Goal: Information Seeking & Learning: Check status

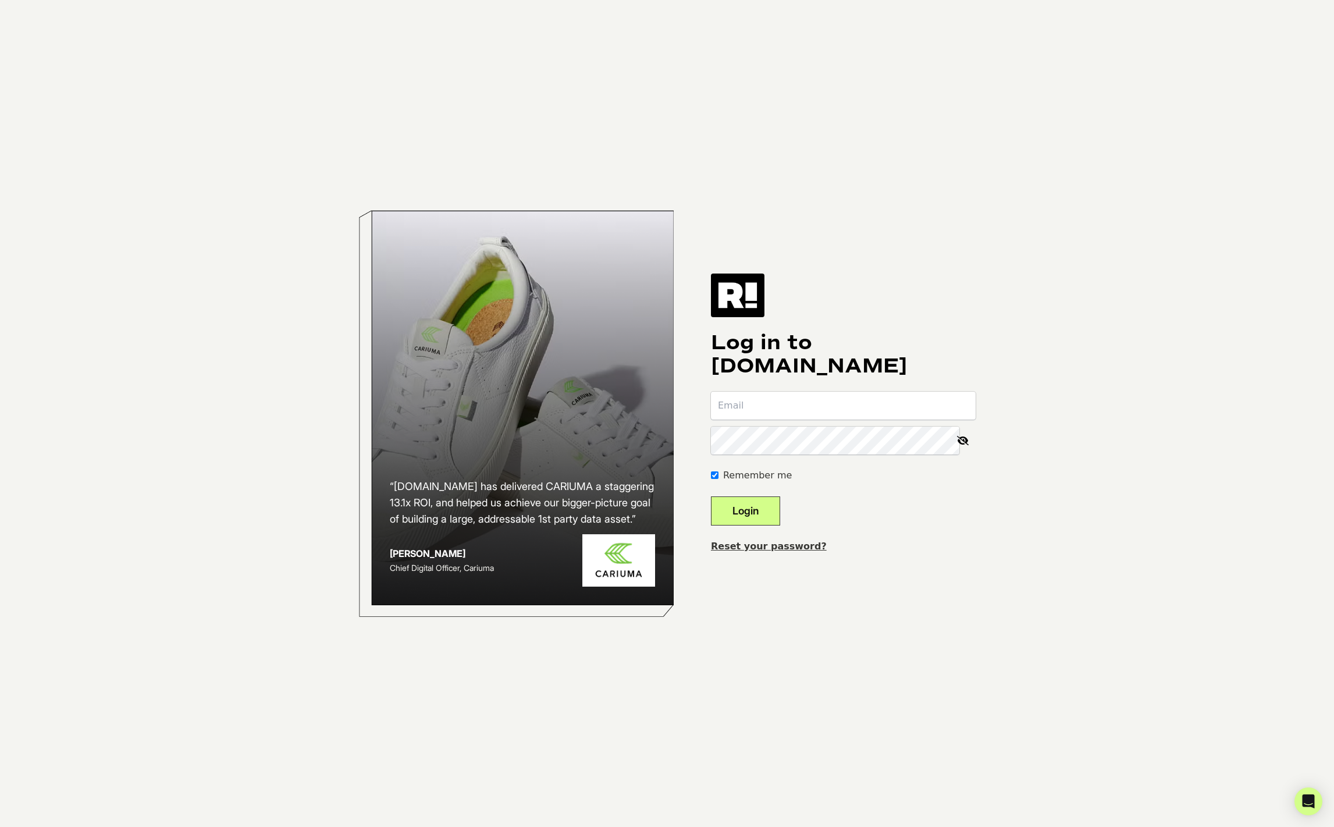
type input "[PERSON_NAME][EMAIL_ADDRESS][DOMAIN_NAME]"
click at [780, 510] on button "Login" at bounding box center [745, 510] width 69 height 29
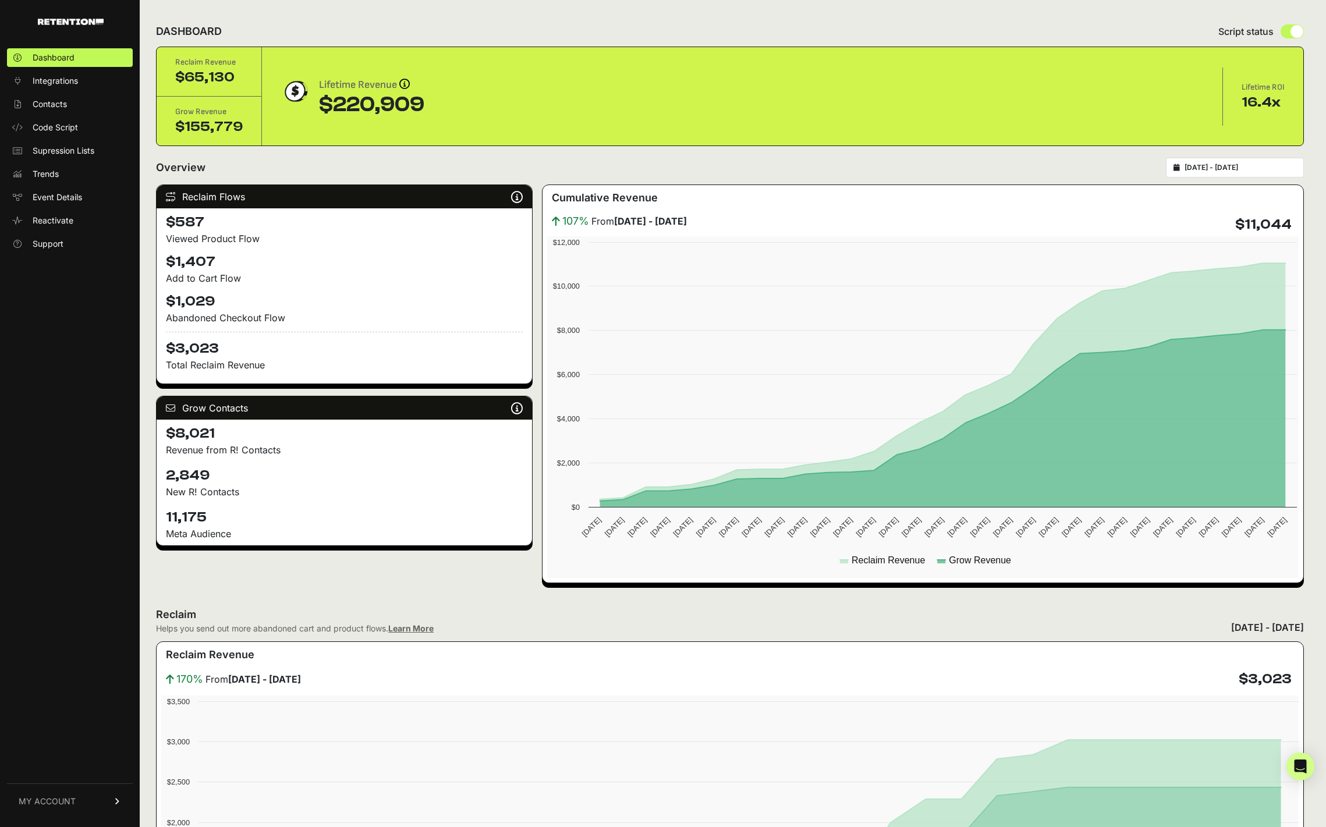
type input "[DATE]"
type input "2025-09-11"
click at [1220, 165] on input "2025-08-12 - 2025-09-11" at bounding box center [1240, 167] width 112 height 9
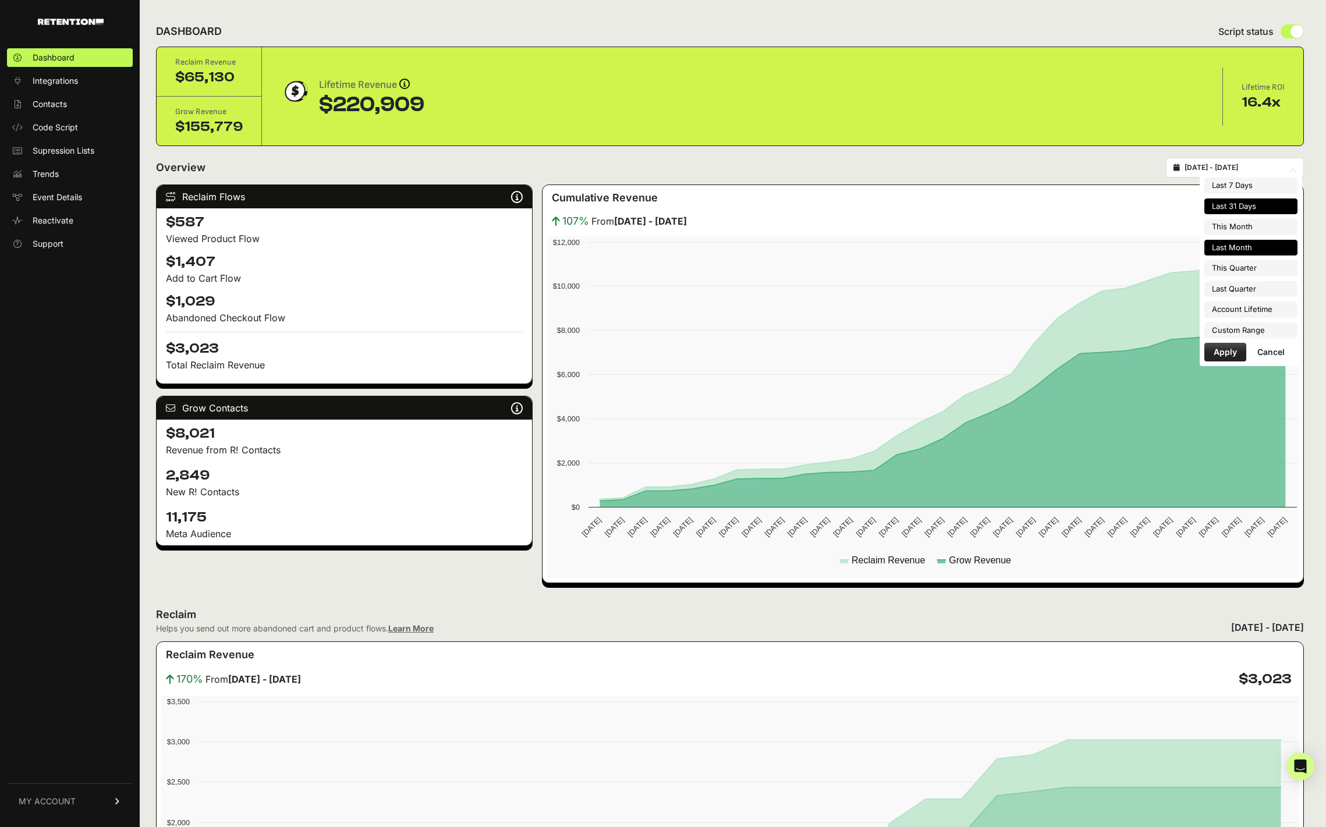
type input "2025-09-01"
type input "2025-09-30"
type input "2025-08-12"
type input "2025-09-11"
type input "2025-08-01"
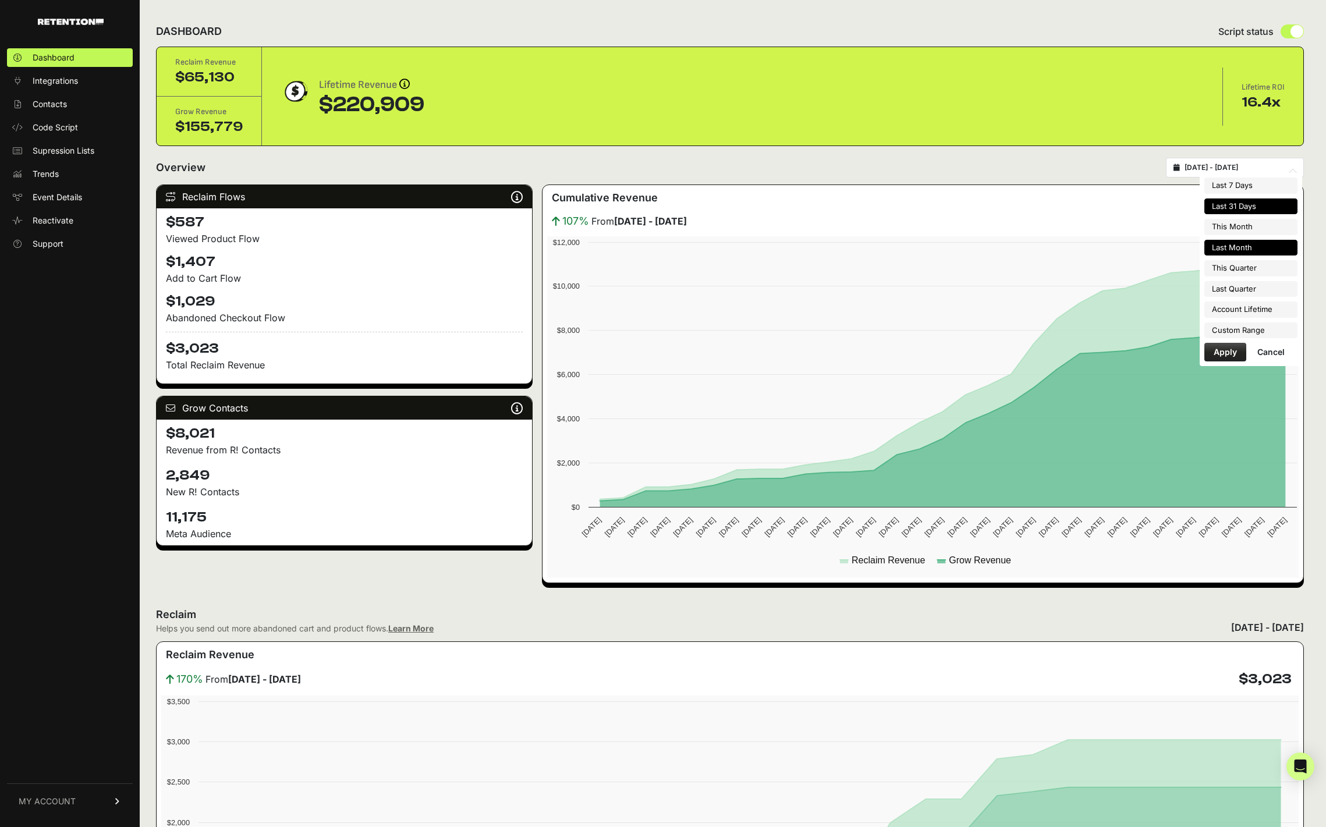
type input "2025-08-31"
type input "2025-07-01"
type input "2025-09-30"
type input "2025-08-12"
type input "2025-09-11"
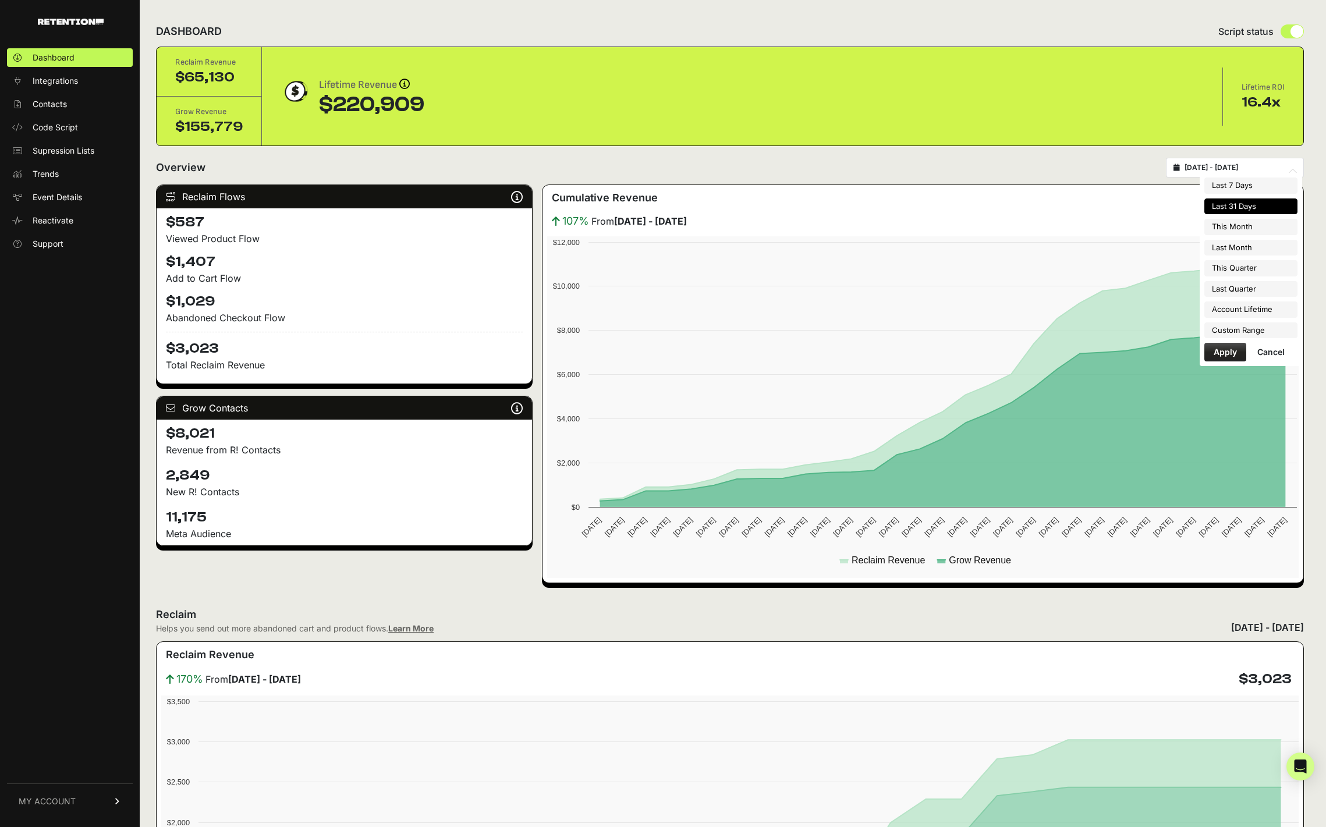
type input "2025-04-01"
type input "2025-06-30"
type input "2023-07-20"
type input "2025-09-11"
click at [1236, 332] on li "Custom Range" at bounding box center [1250, 330] width 93 height 16
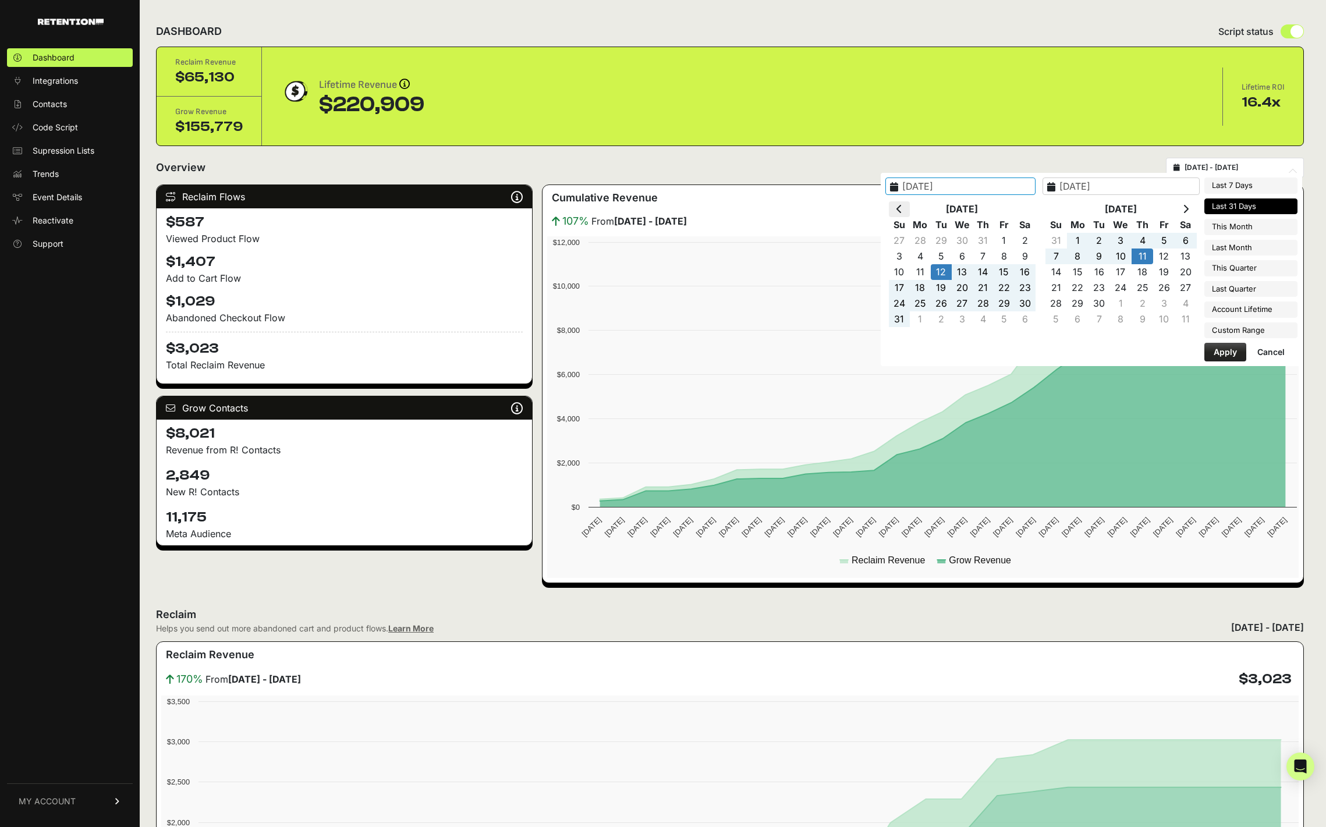
click at [902, 206] on icon at bounding box center [899, 208] width 6 height 9
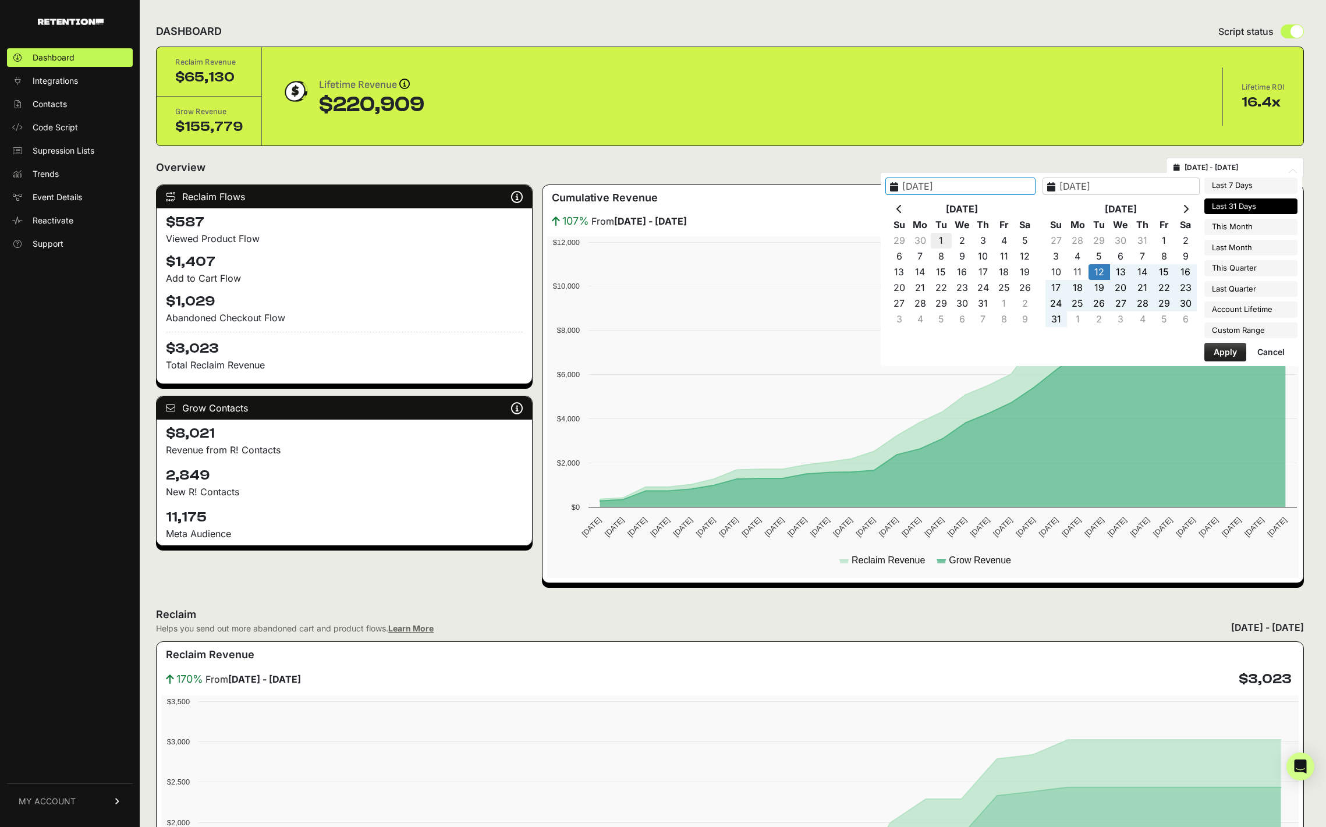
type input "2025-07-01"
type input "[DATE]"
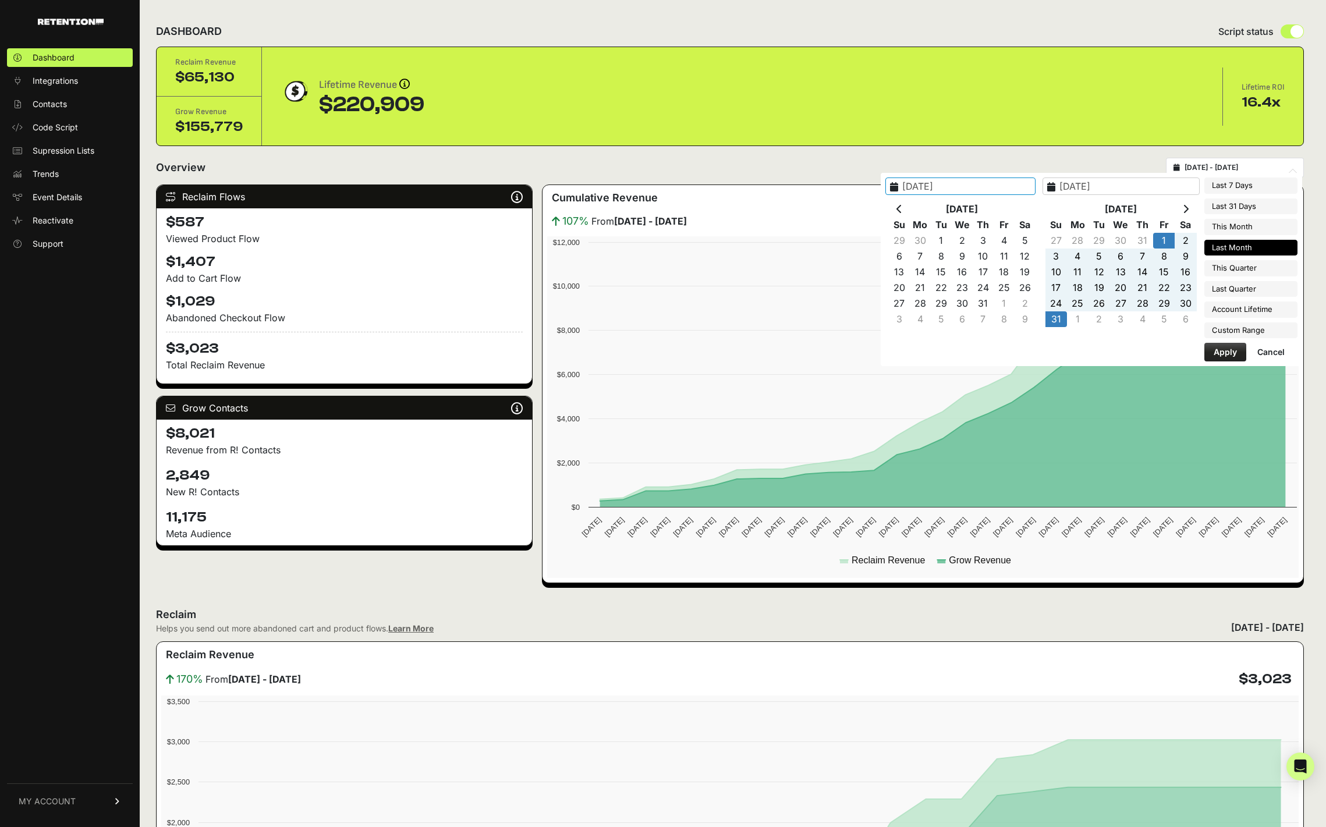
click at [1215, 346] on button "Apply" at bounding box center [1225, 352] width 42 height 19
type input "[DATE] - [DATE]"
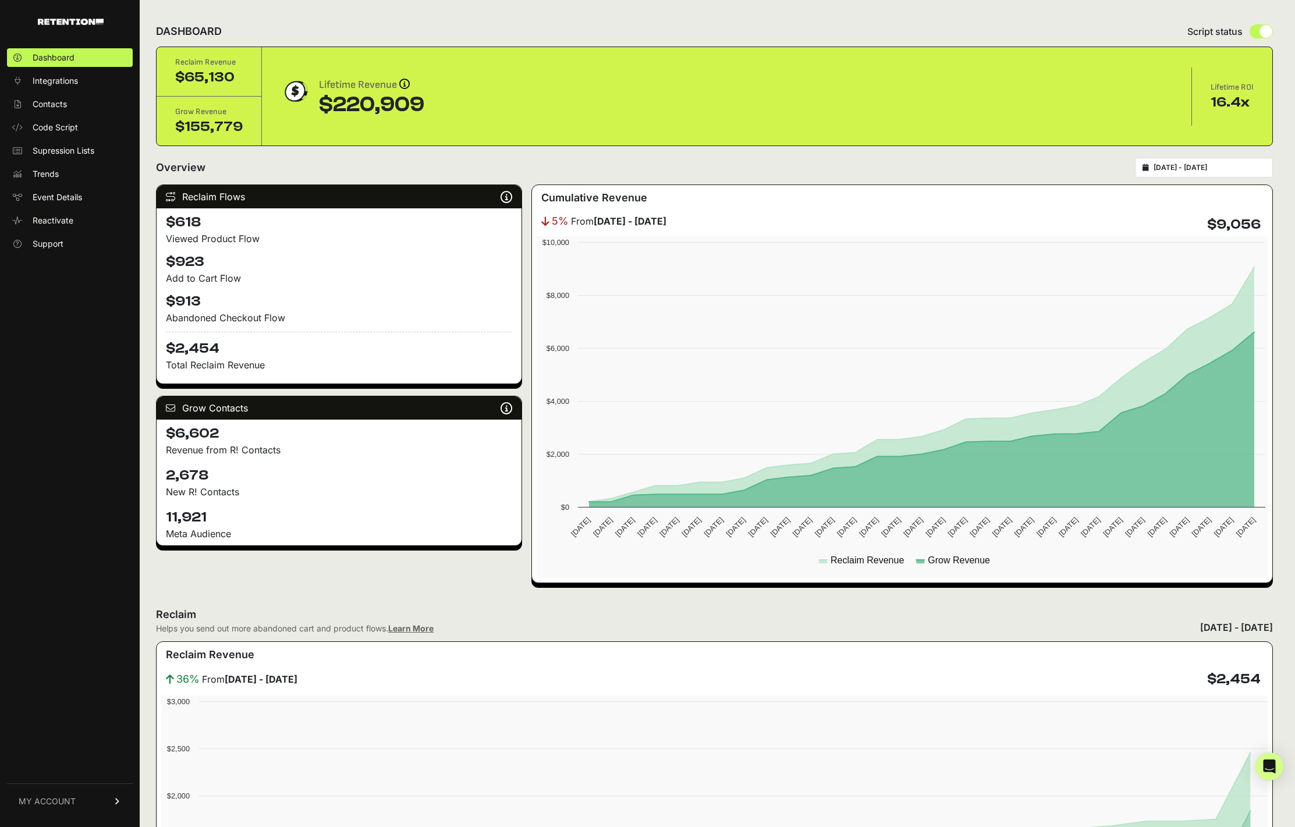
click at [174, 471] on h4 "2,678" at bounding box center [339, 475] width 346 height 19
copy h4 "2,678"
click at [198, 345] on h4 "$2,454" at bounding box center [339, 345] width 346 height 26
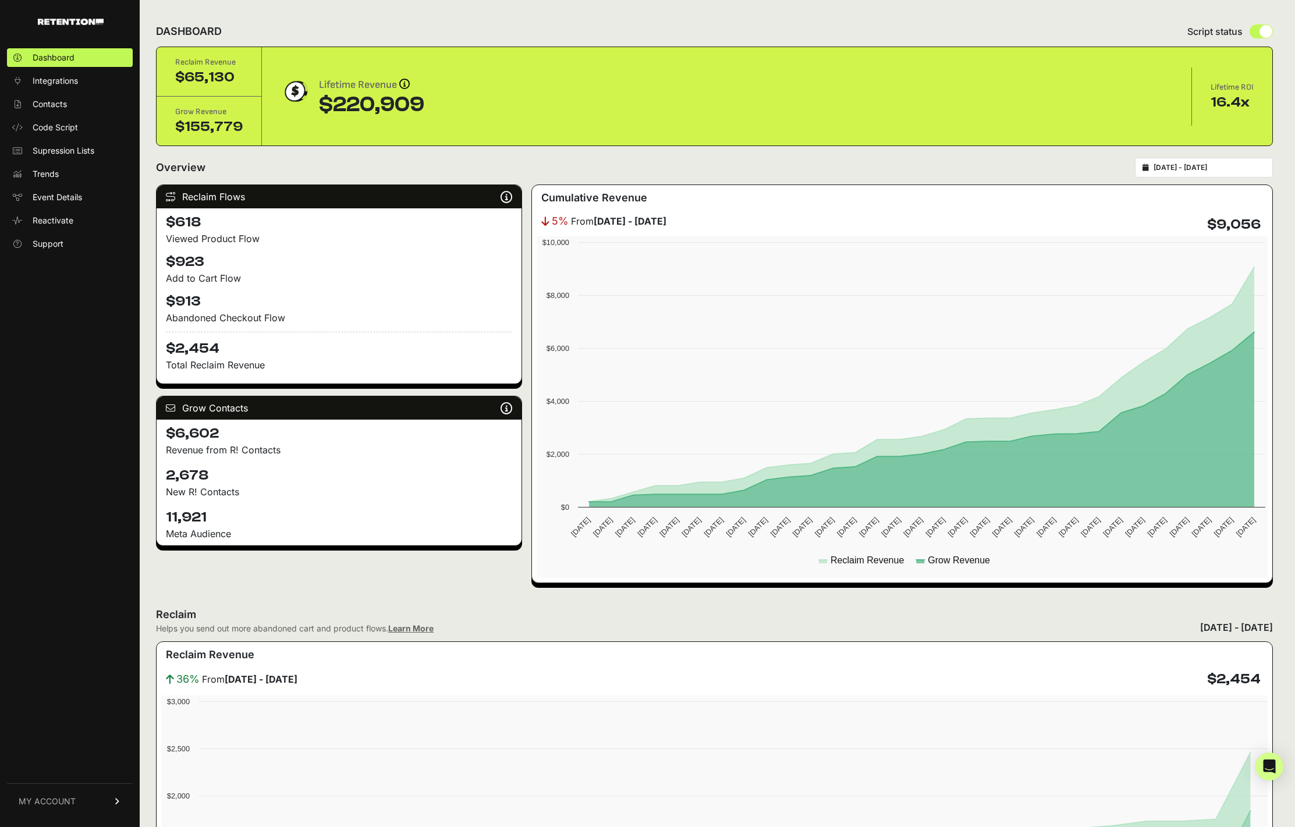
copy h4 "2,454"
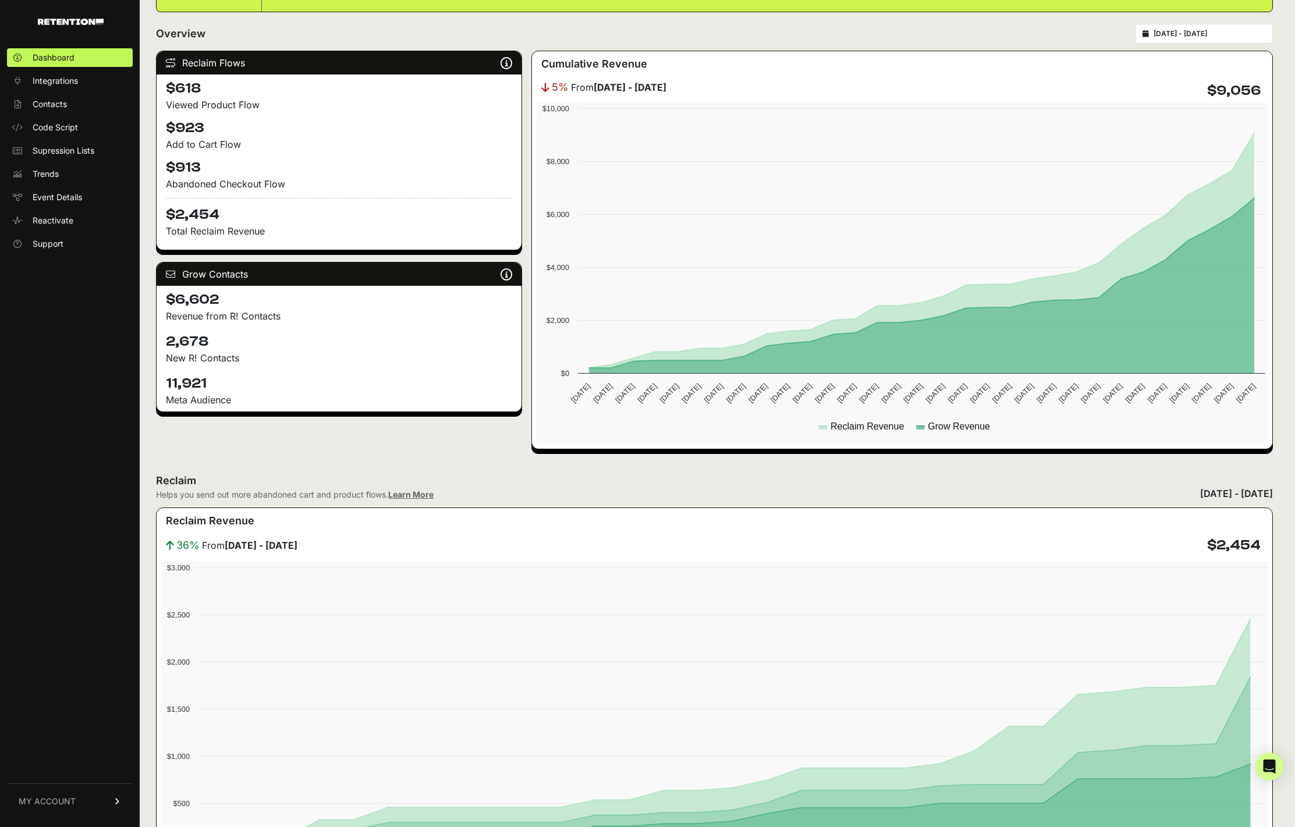
scroll to position [108, 0]
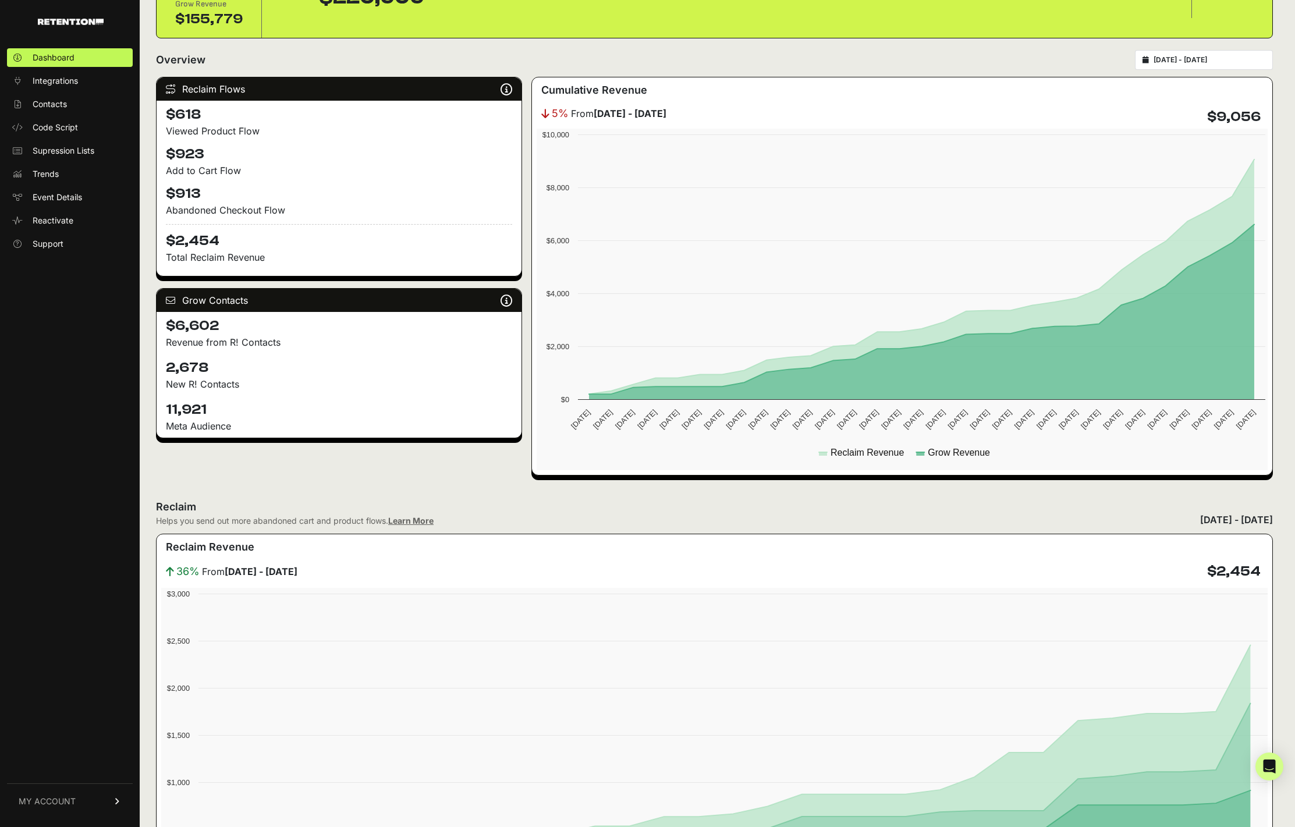
click at [203, 322] on h4 "$6,602" at bounding box center [339, 326] width 346 height 19
copy h4 "6,602"
